Goal: Information Seeking & Learning: Understand process/instructions

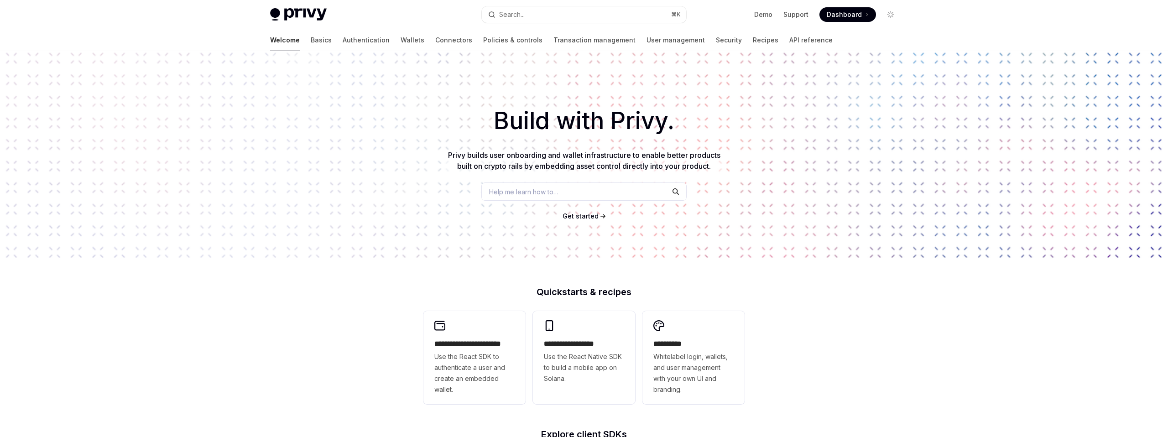
click at [725, 41] on div "Welcome Basics Authentication Wallets Connectors Policies & controls Transactio…" at bounding box center [551, 40] width 563 height 22
click at [789, 40] on link "API reference" at bounding box center [810, 40] width 43 height 22
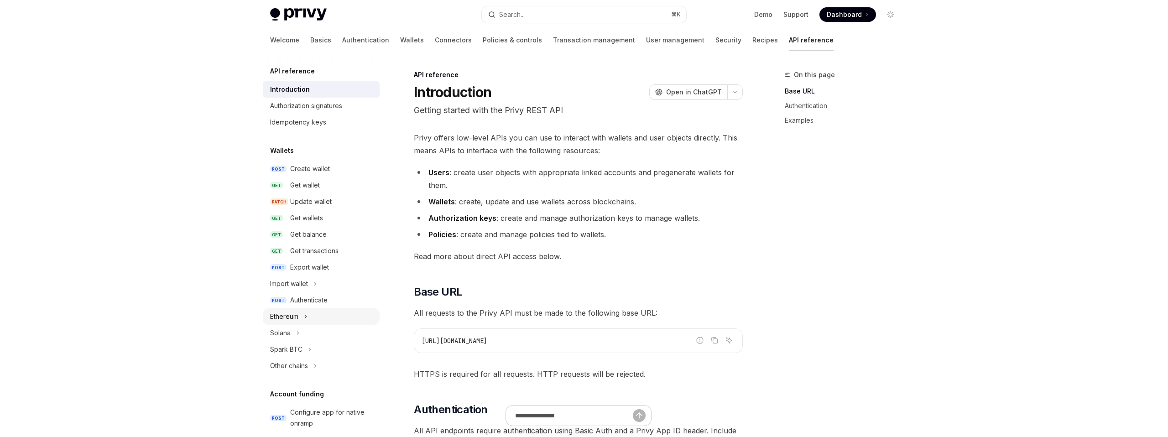
scroll to position [522, 0]
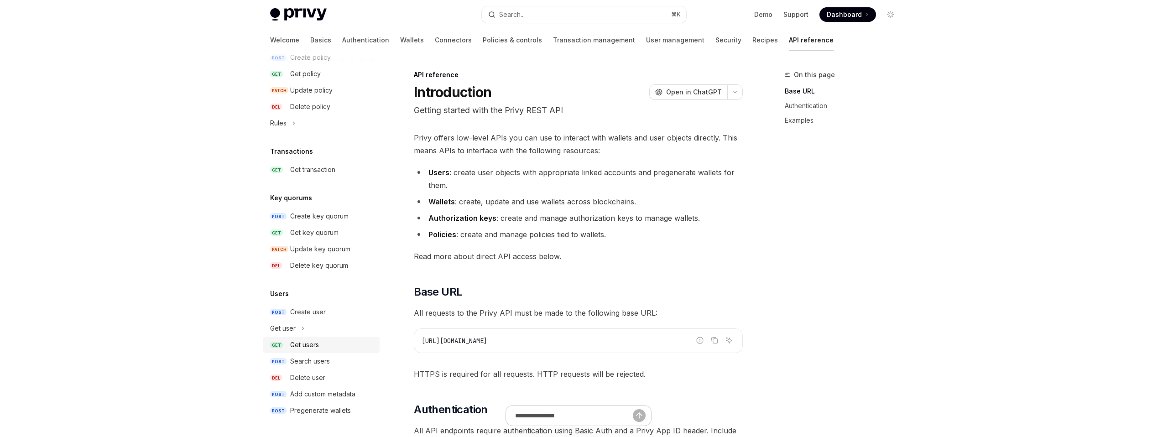
click at [309, 340] on div "Get users" at bounding box center [304, 344] width 29 height 11
click at [311, 342] on div "Get users" at bounding box center [304, 344] width 29 height 11
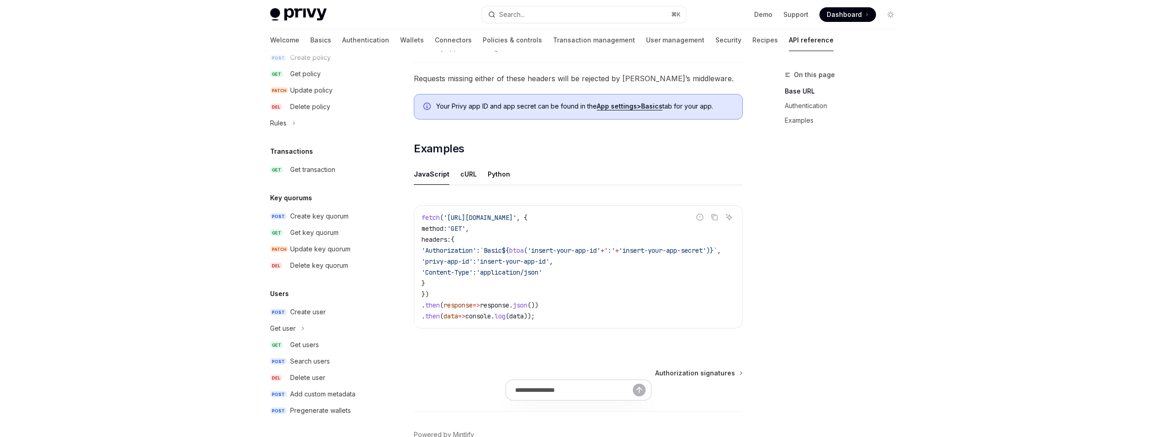
scroll to position [544, 0]
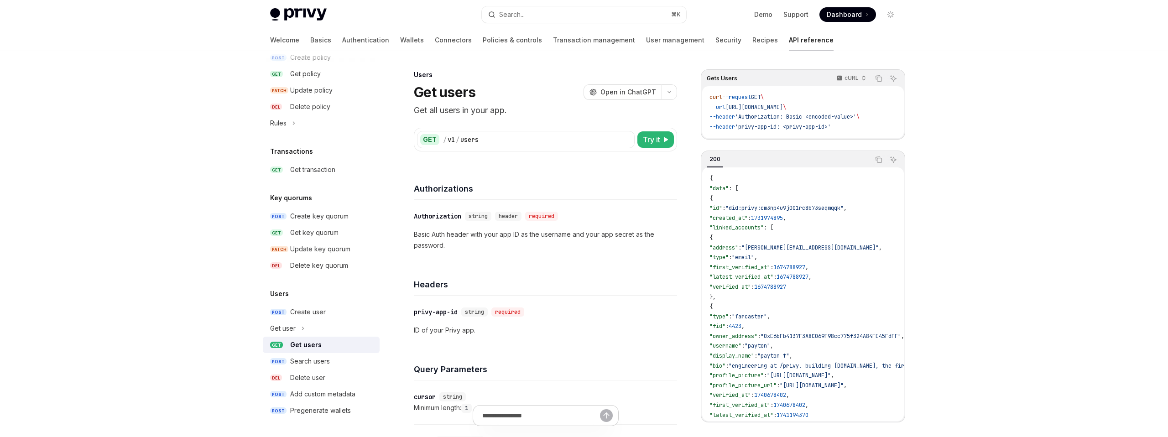
click at [298, 344] on div "Get users" at bounding box center [305, 344] width 31 height 11
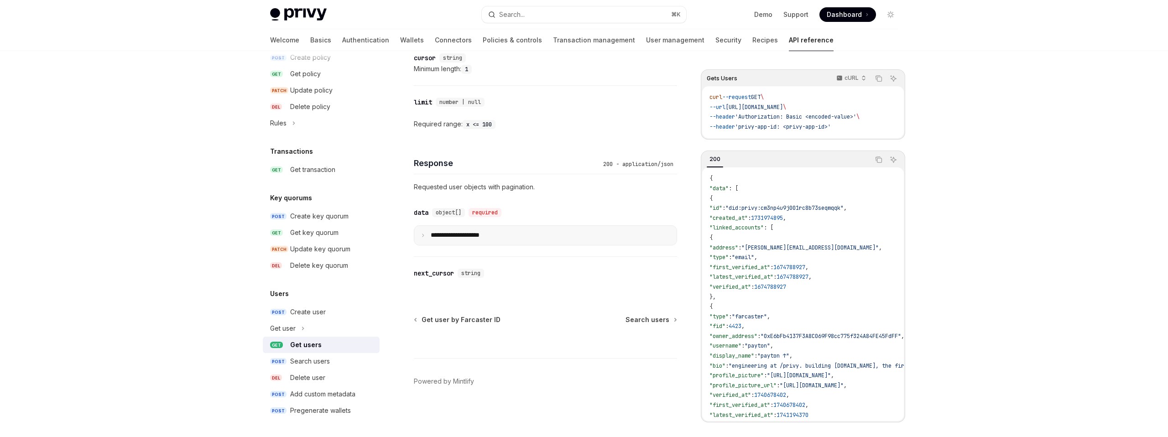
click at [496, 238] on summary "**********" at bounding box center [545, 235] width 262 height 19
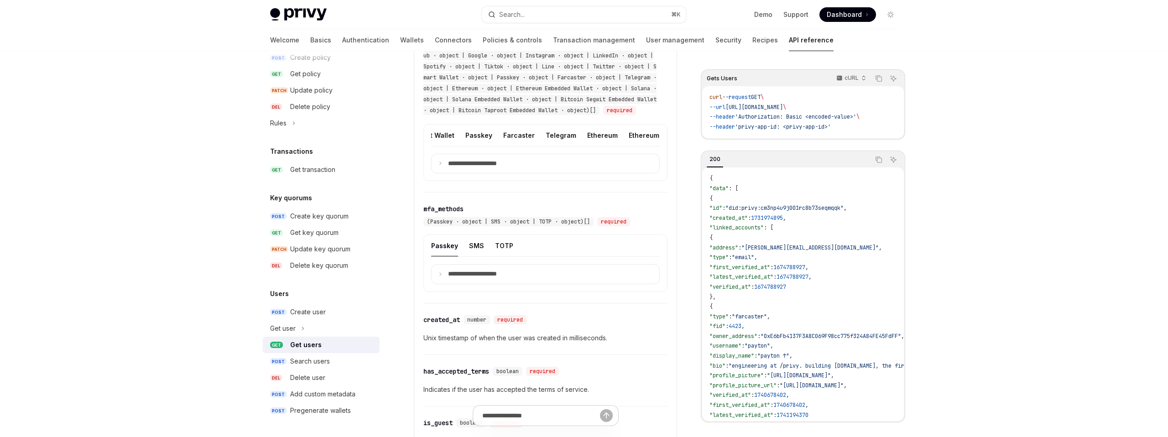
scroll to position [0, 575]
click at [545, 146] on button "Telegram" at bounding box center [560, 135] width 31 height 21
type textarea "*"
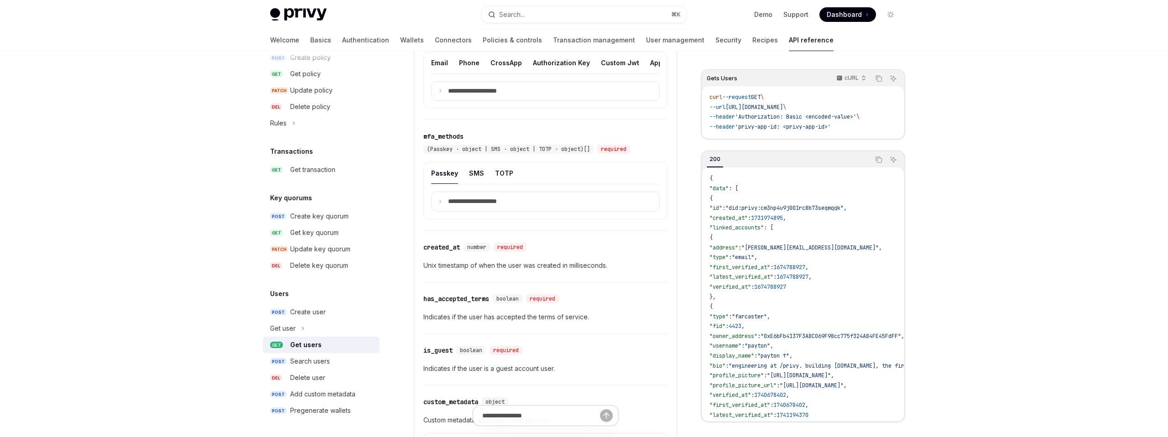
scroll to position [689, 0]
click at [509, 93] on p "**********" at bounding box center [479, 88] width 63 height 8
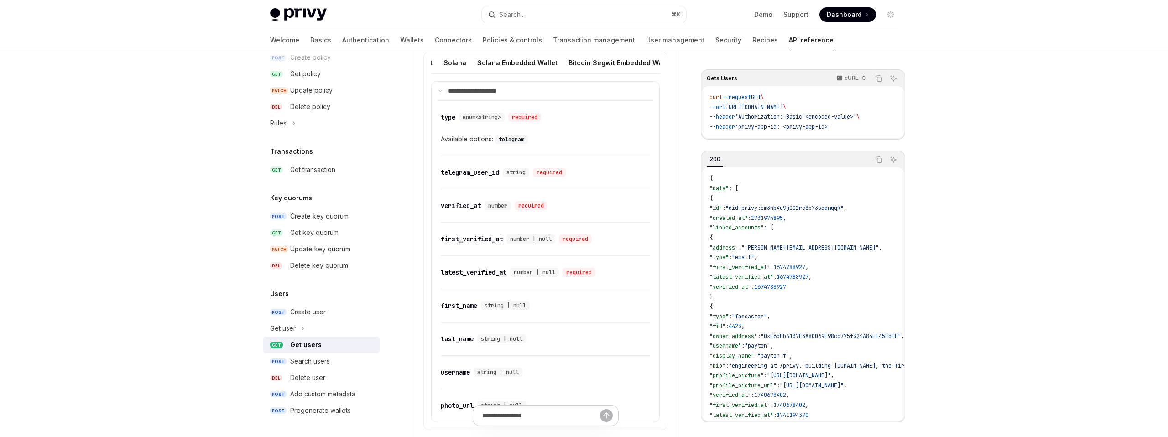
scroll to position [0, 948]
